Goal: Information Seeking & Learning: Learn about a topic

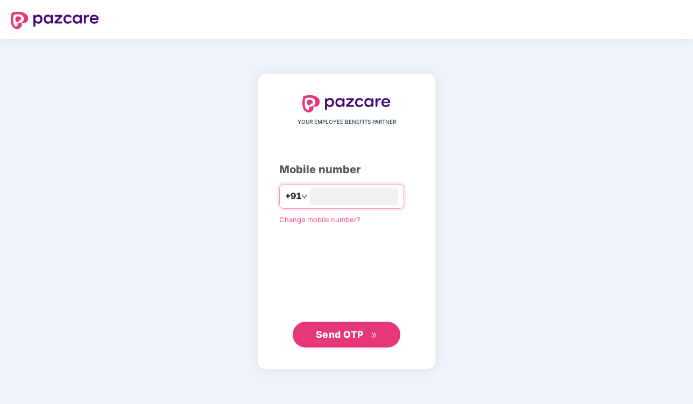
type input "**********"
click at [332, 347] on button "Send OTP" at bounding box center [347, 335] width 108 height 26
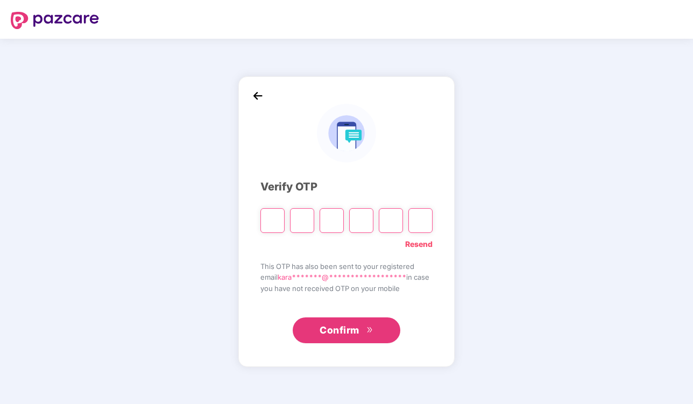
type input "*"
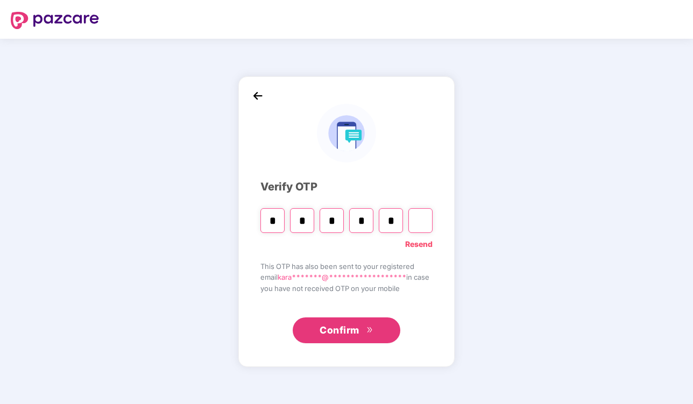
type input "*"
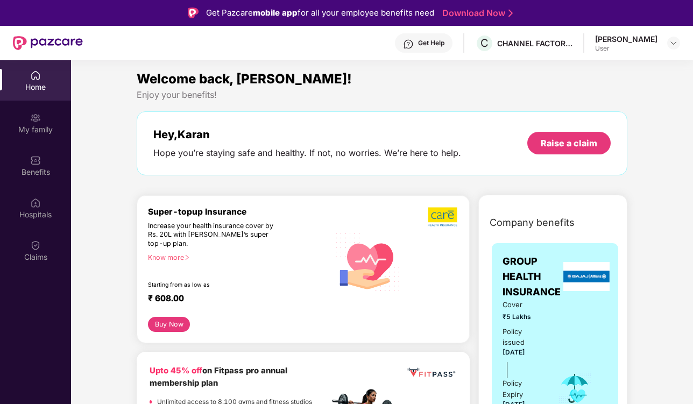
scroll to position [6, 0]
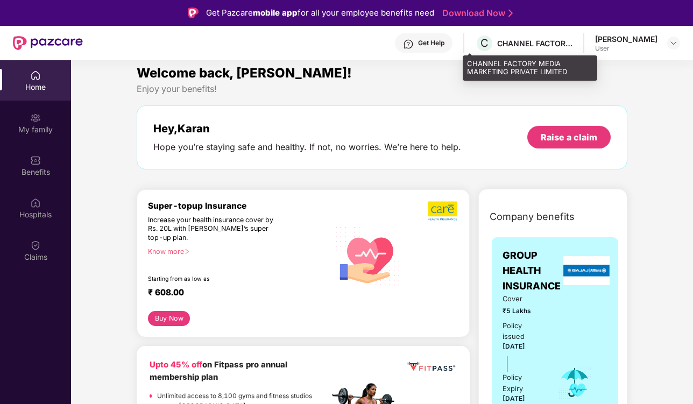
click at [515, 41] on div "CHANNEL FACTORY MEDIA MARKETING PRIVATE LIMITED" at bounding box center [534, 43] width 75 height 10
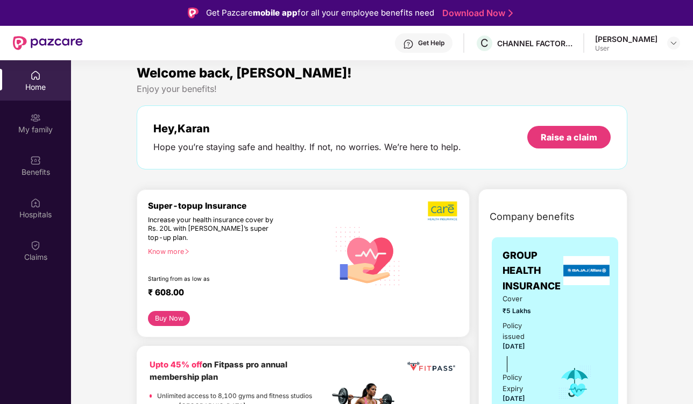
click at [423, 44] on div "Get Help" at bounding box center [431, 43] width 26 height 9
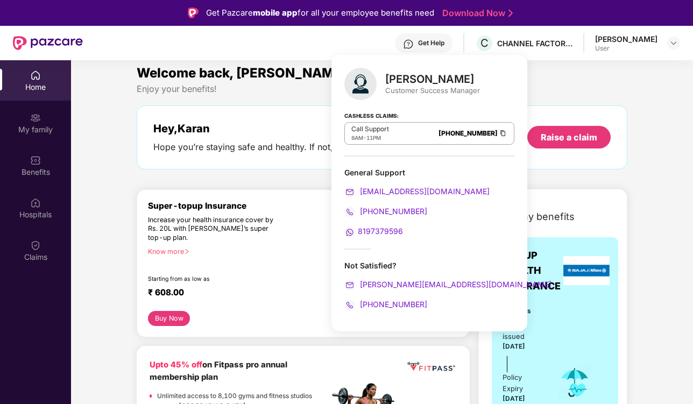
click at [394, 209] on span "[PHONE_NUMBER]" at bounding box center [392, 211] width 69 height 9
click at [431, 239] on div "[PERSON_NAME] Customer Success Manager Cashless Claims: Call Support 8AM - 11PM…" at bounding box center [430, 193] width 196 height 277
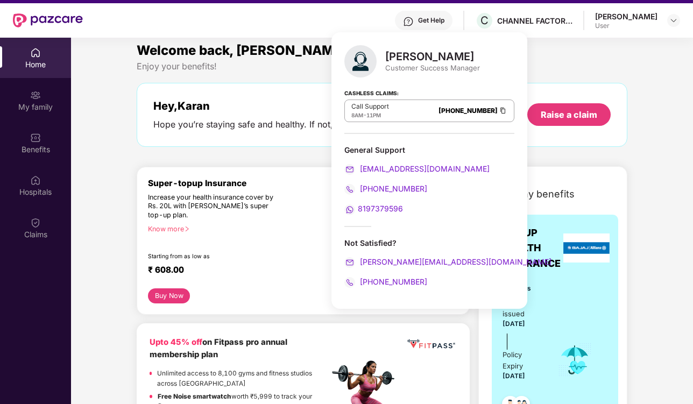
scroll to position [24, 0]
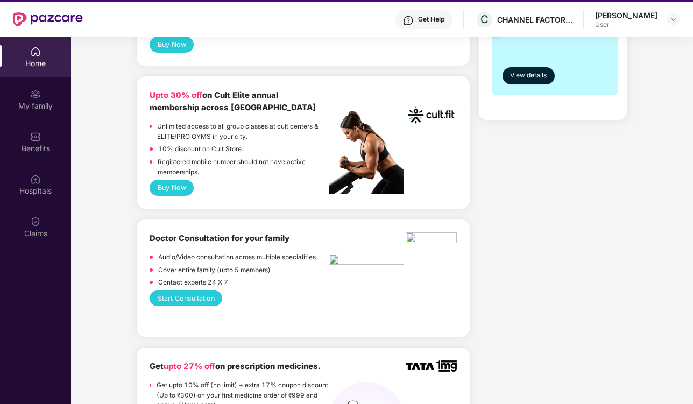
scroll to position [356, 0]
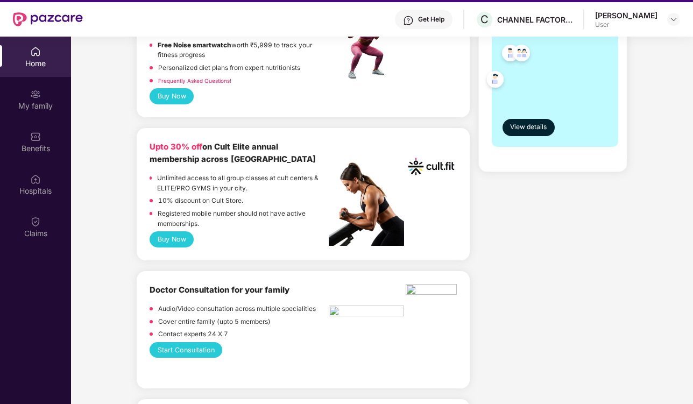
click at [182, 234] on button "Buy Now" at bounding box center [172, 239] width 44 height 16
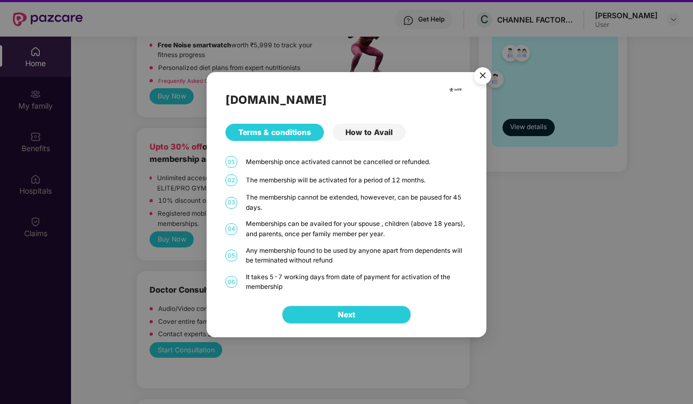
click at [351, 319] on span "Next" at bounding box center [346, 315] width 17 height 12
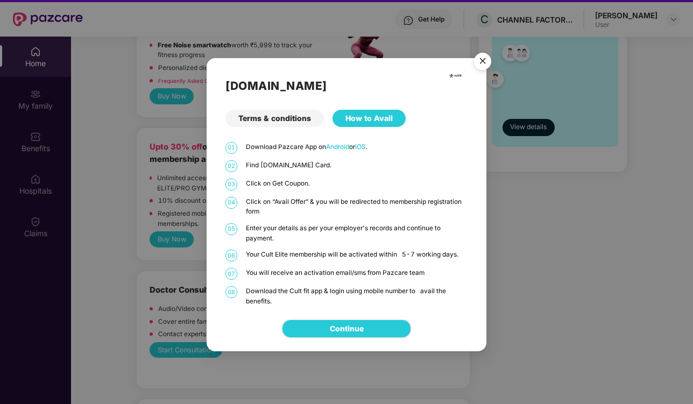
click at [480, 64] on img "Close" at bounding box center [483, 63] width 30 height 30
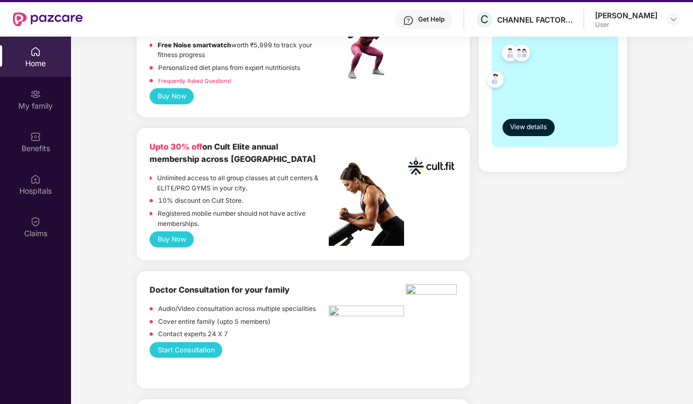
click at [616, 21] on div "User" at bounding box center [626, 24] width 62 height 9
click at [676, 20] on img at bounding box center [674, 19] width 9 height 9
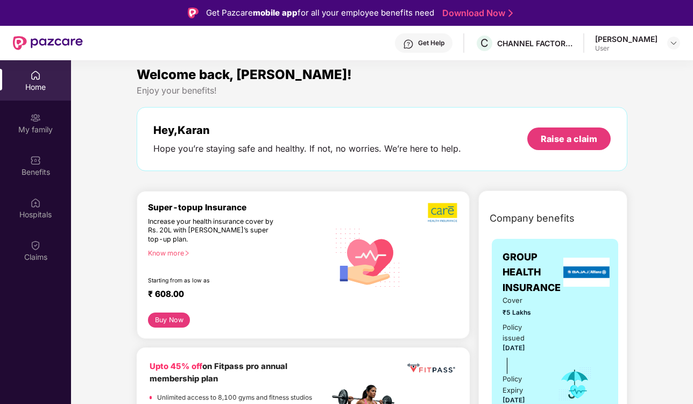
scroll to position [0, 0]
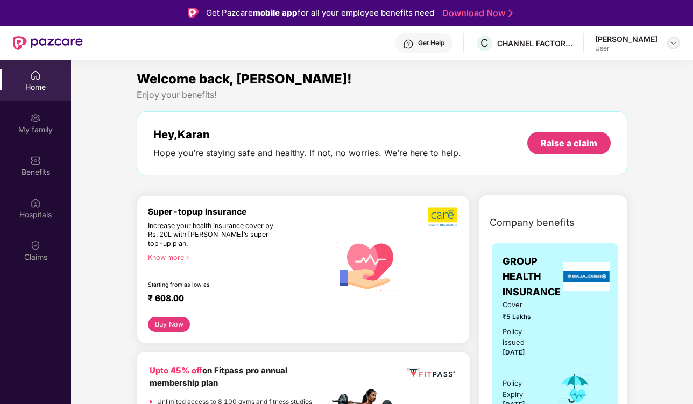
click at [670, 47] on img at bounding box center [674, 43] width 9 height 9
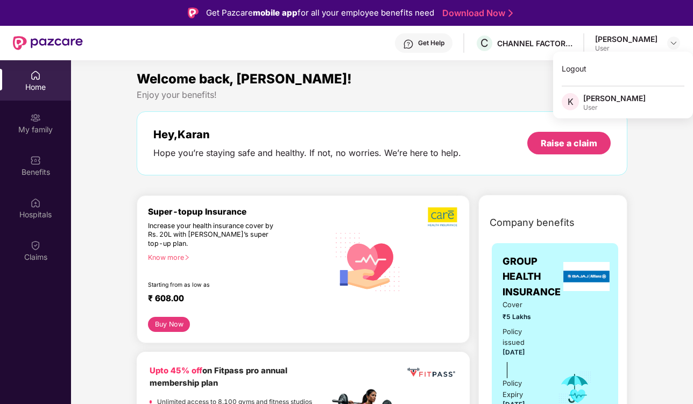
click at [628, 100] on div "[PERSON_NAME]" at bounding box center [615, 98] width 62 height 10
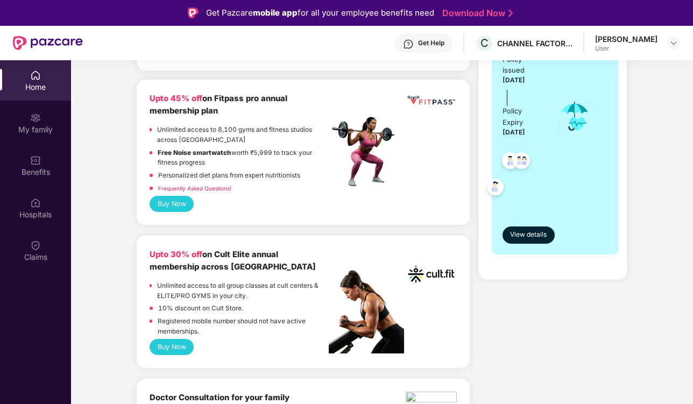
scroll to position [346, 0]
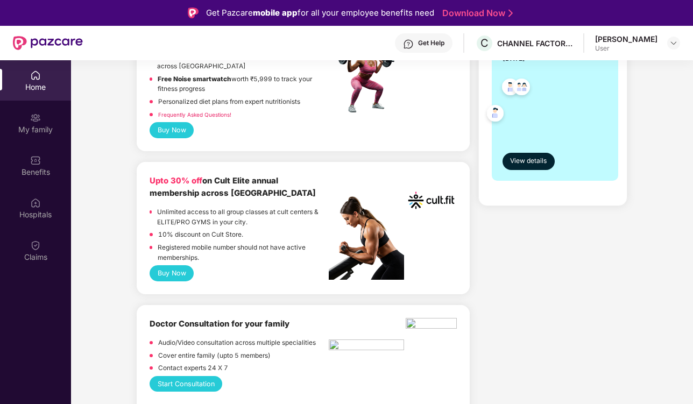
click at [180, 265] on button "Buy Now" at bounding box center [172, 273] width 44 height 16
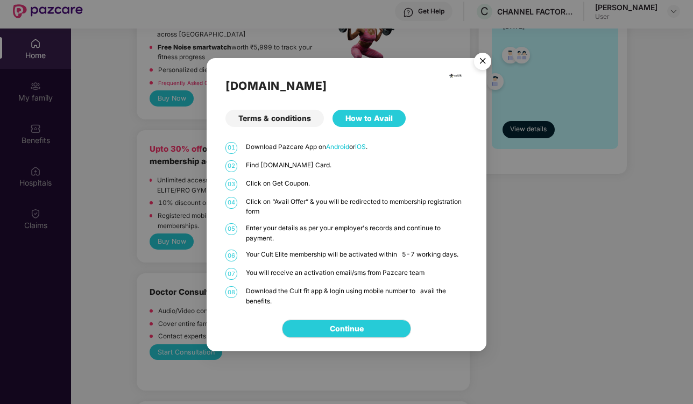
scroll to position [33, 0]
click at [485, 74] on img "Close" at bounding box center [483, 63] width 30 height 30
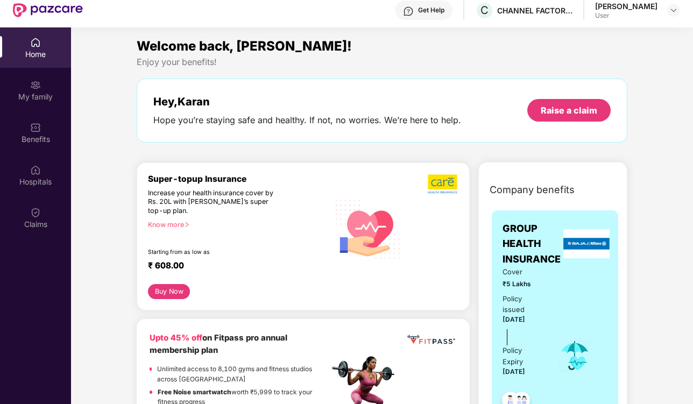
scroll to position [0, 0]
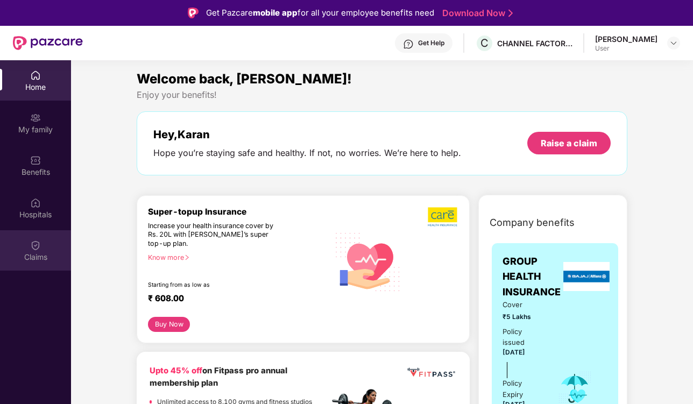
click at [33, 262] on div "Claims" at bounding box center [35, 250] width 71 height 40
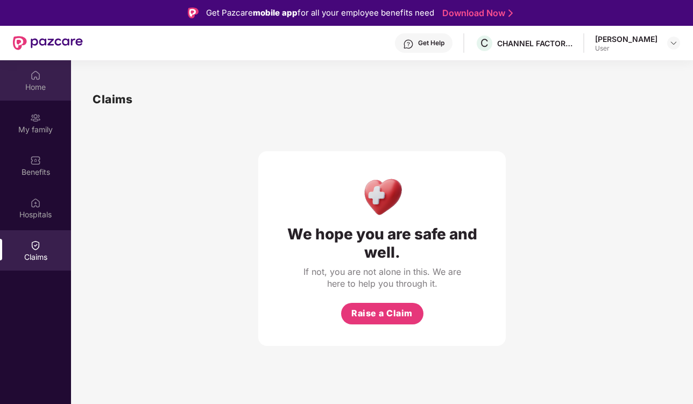
click at [40, 89] on div "Home" at bounding box center [35, 87] width 71 height 11
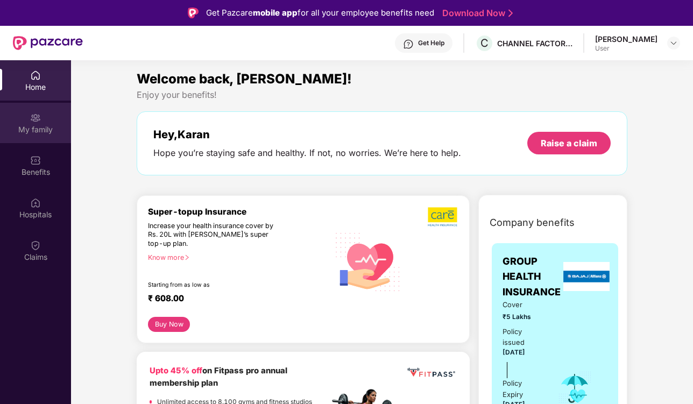
click at [40, 125] on div "My family" at bounding box center [35, 129] width 71 height 11
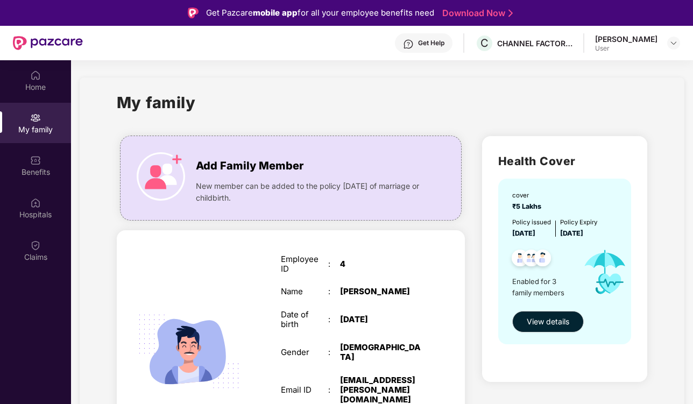
click at [406, 37] on div "Get Help" at bounding box center [424, 42] width 58 height 19
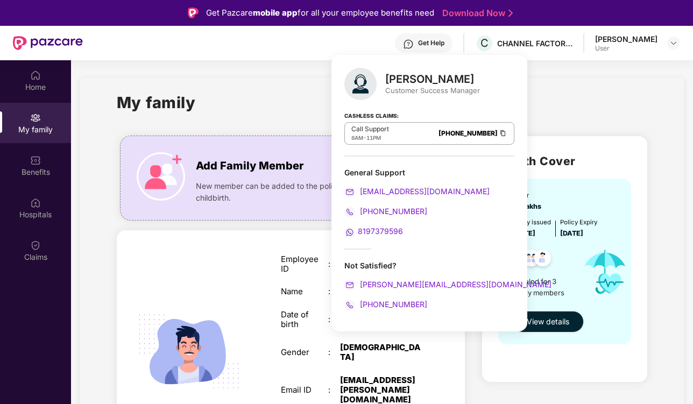
scroll to position [60, 0]
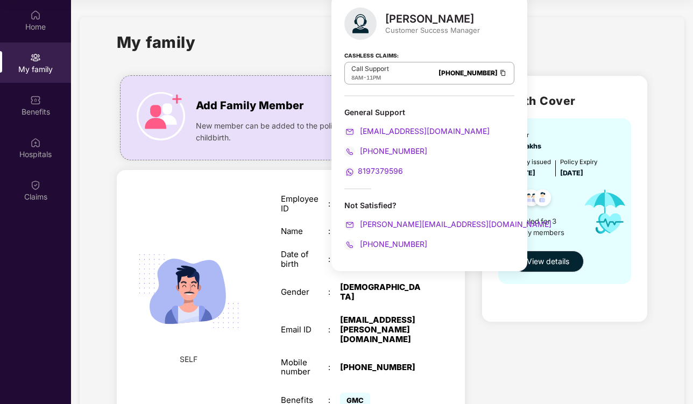
click at [382, 174] on span "8197379596" at bounding box center [380, 170] width 45 height 9
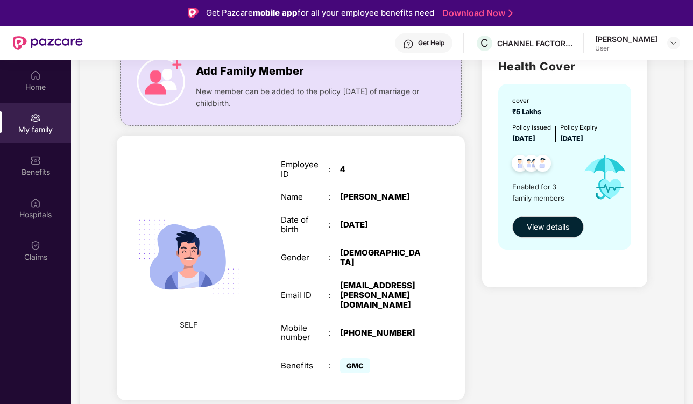
scroll to position [113, 0]
